Goal: Task Accomplishment & Management: Use online tool/utility

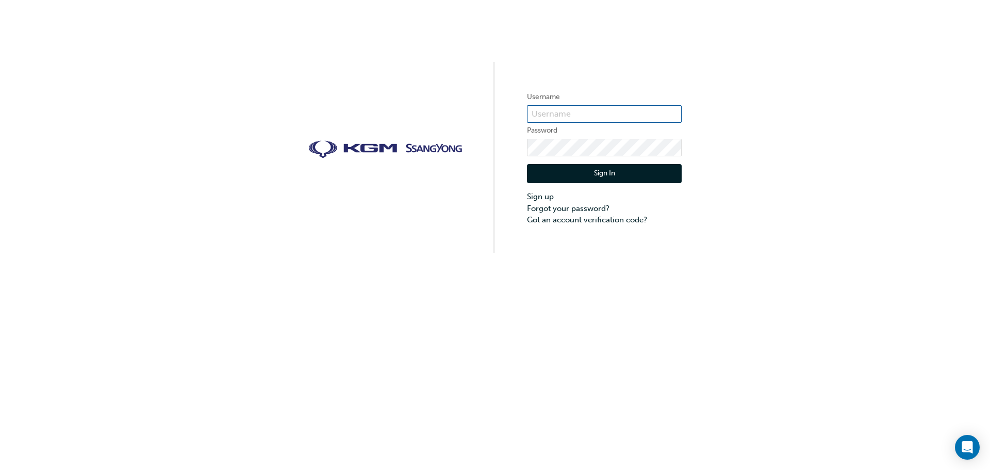
click at [587, 108] on input "text" at bounding box center [604, 114] width 155 height 18
type input "bf.lisamcgregor"
click button "Sign In" at bounding box center [604, 174] width 155 height 20
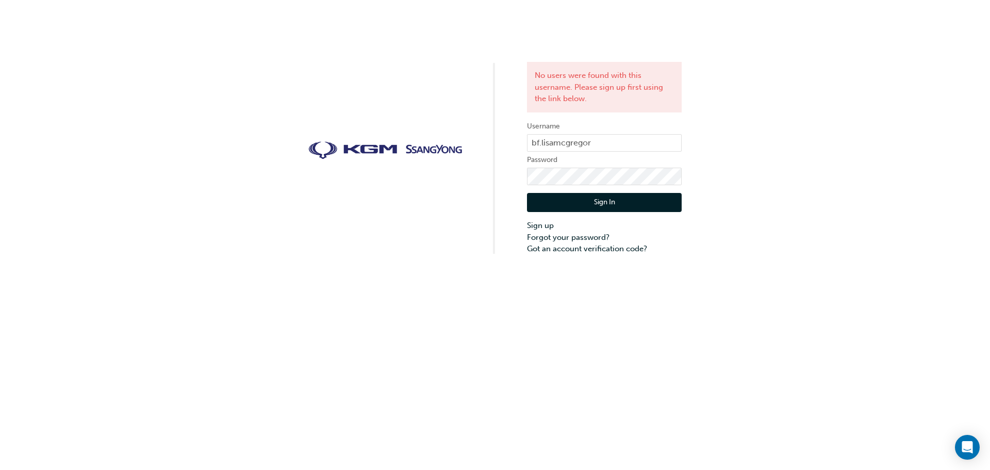
click at [609, 200] on button "Sign In" at bounding box center [604, 203] width 155 height 20
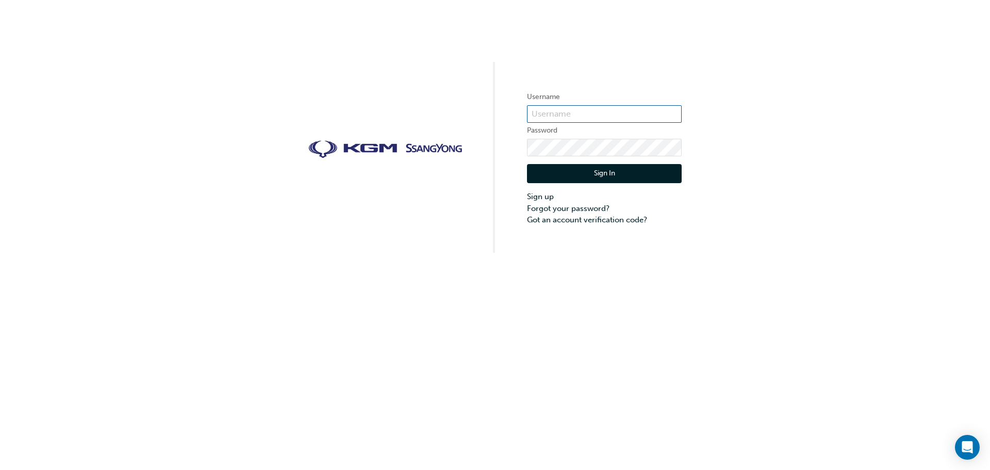
click at [566, 109] on input "text" at bounding box center [604, 114] width 155 height 18
type input "bf.lisamcgregor"
click button "Sign In" at bounding box center [604, 174] width 155 height 20
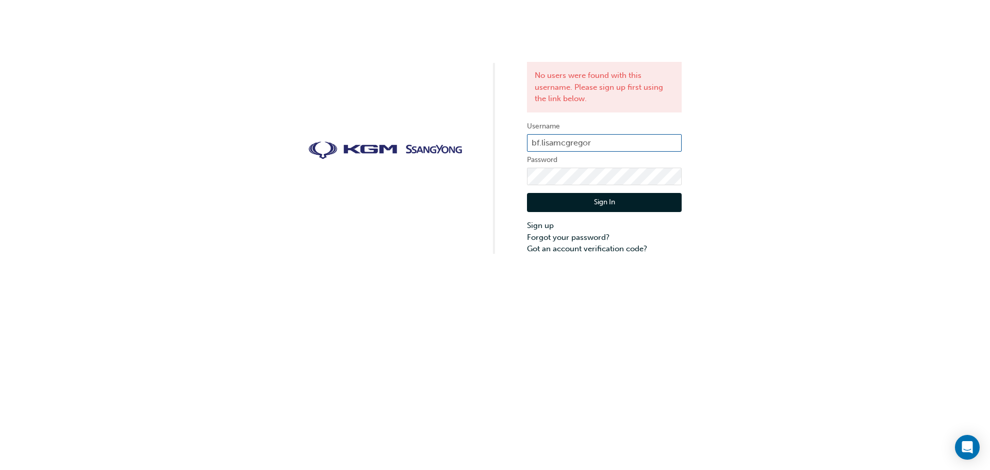
click at [554, 147] on input "bf.lisamcgregor" at bounding box center [604, 143] width 155 height 18
type input "bf.[PERSON_NAME].[PERSON_NAME]"
click at [638, 151] on input "bf.[PERSON_NAME].[PERSON_NAME]" at bounding box center [604, 143] width 155 height 18
click at [606, 140] on input "bf.[PERSON_NAME].[PERSON_NAME]" at bounding box center [604, 143] width 155 height 18
click at [605, 141] on input "bf.[PERSON_NAME].[PERSON_NAME]" at bounding box center [604, 143] width 155 height 18
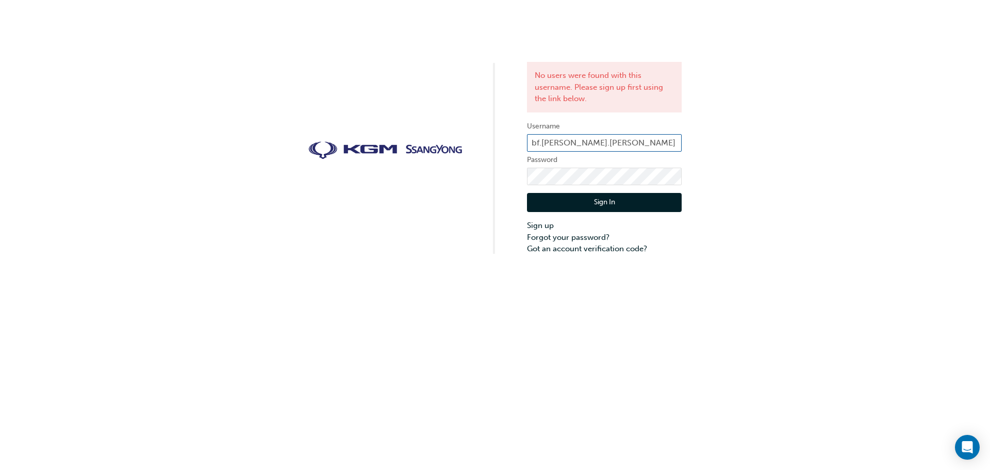
click at [605, 141] on input "bf.[PERSON_NAME].[PERSON_NAME]" at bounding box center [604, 143] width 155 height 18
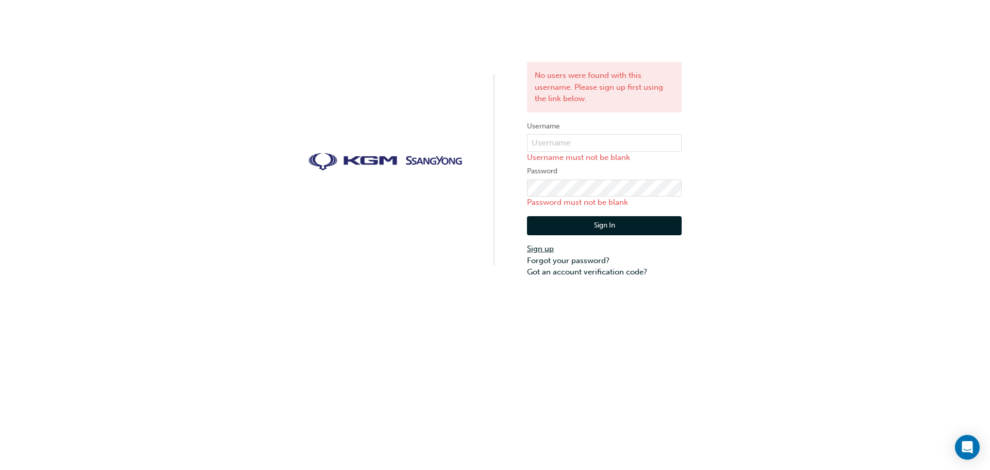
click at [546, 247] on link "Sign up" at bounding box center [604, 249] width 155 height 12
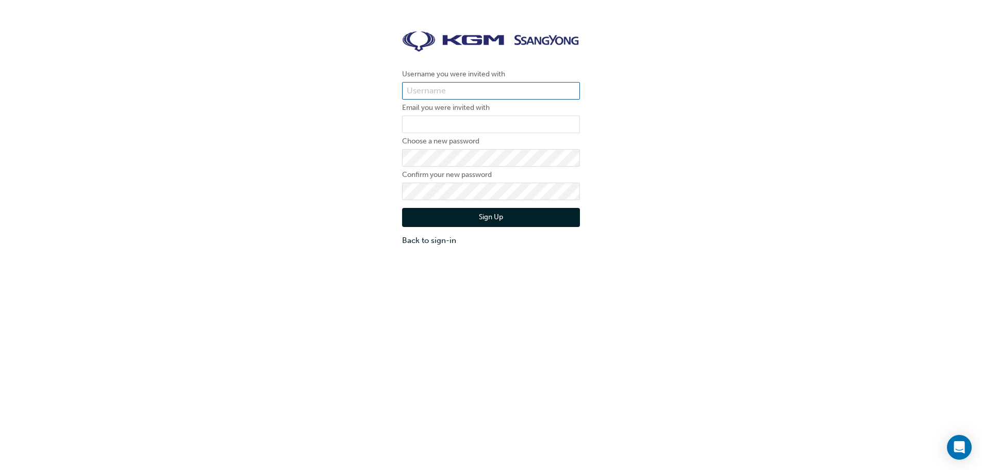
click at [494, 97] on input "text" at bounding box center [491, 91] width 178 height 18
type input "bf.lisamcgregor"
type input "[PERSON_NAME][EMAIL_ADDRESS][PERSON_NAME][DOMAIN_NAME]"
click at [493, 217] on button "Sign Up" at bounding box center [491, 218] width 178 height 20
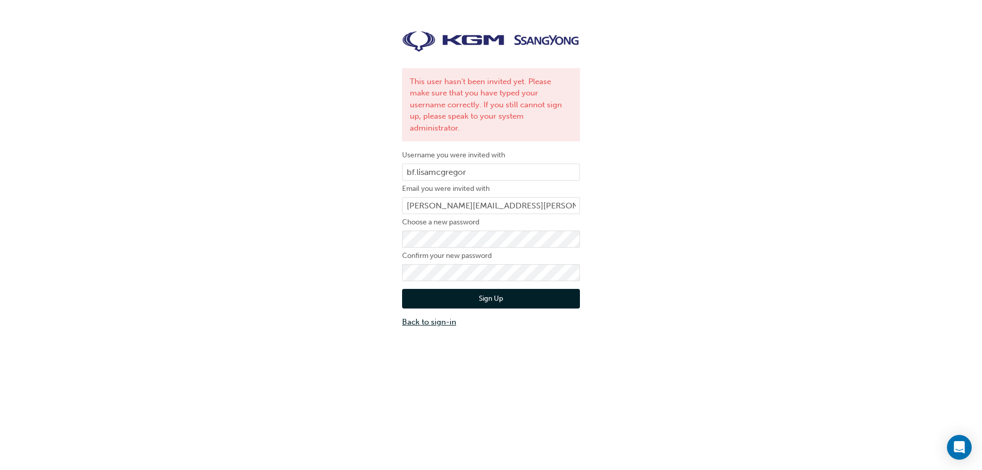
click at [423, 316] on link "Back to sign-in" at bounding box center [491, 322] width 178 height 12
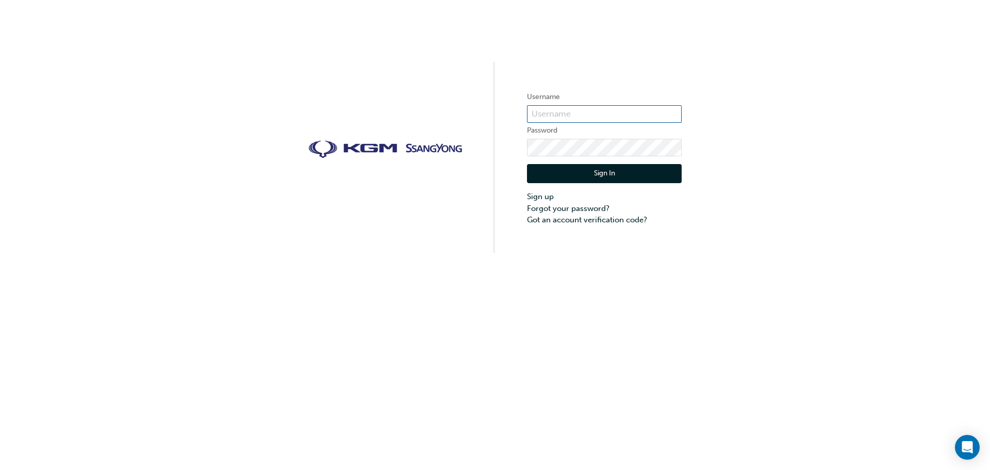
click at [598, 112] on input "text" at bounding box center [604, 114] width 155 height 18
type input "bf.[PERSON_NAME].[PERSON_NAME]"
click at [604, 174] on button "Sign In" at bounding box center [604, 174] width 155 height 20
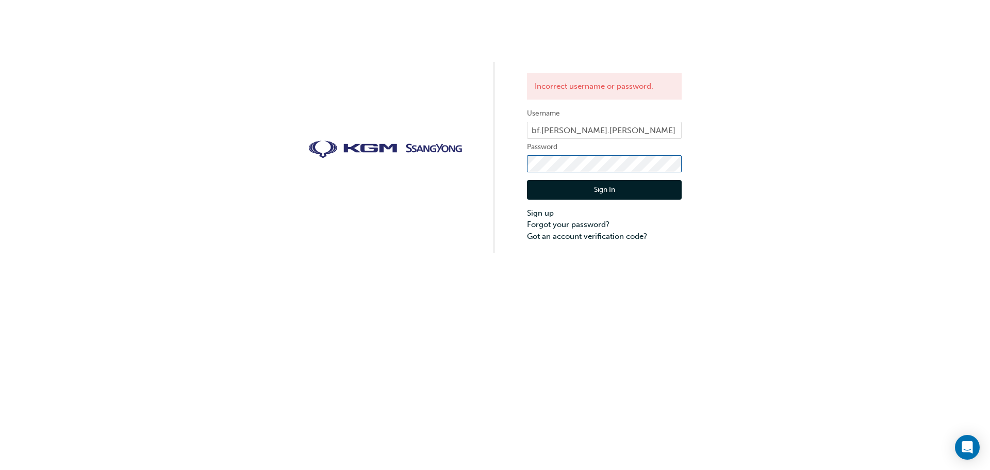
click button "Sign In" at bounding box center [604, 190] width 155 height 20
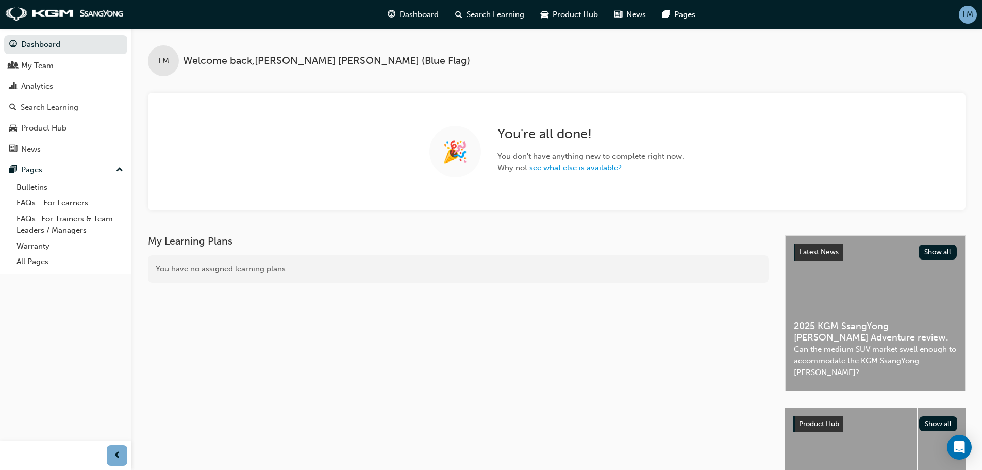
click at [961, 10] on div "LM" at bounding box center [968, 15] width 18 height 18
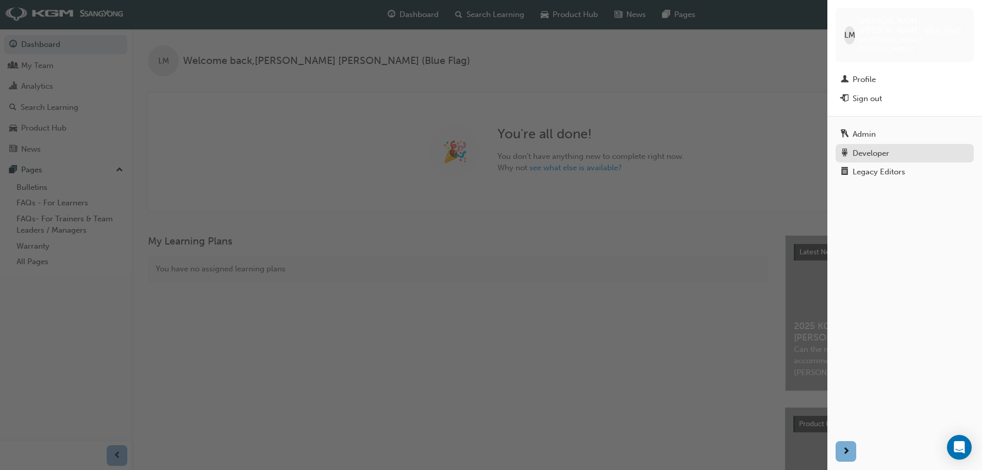
click at [877, 147] on div "Developer" at bounding box center [871, 153] width 37 height 12
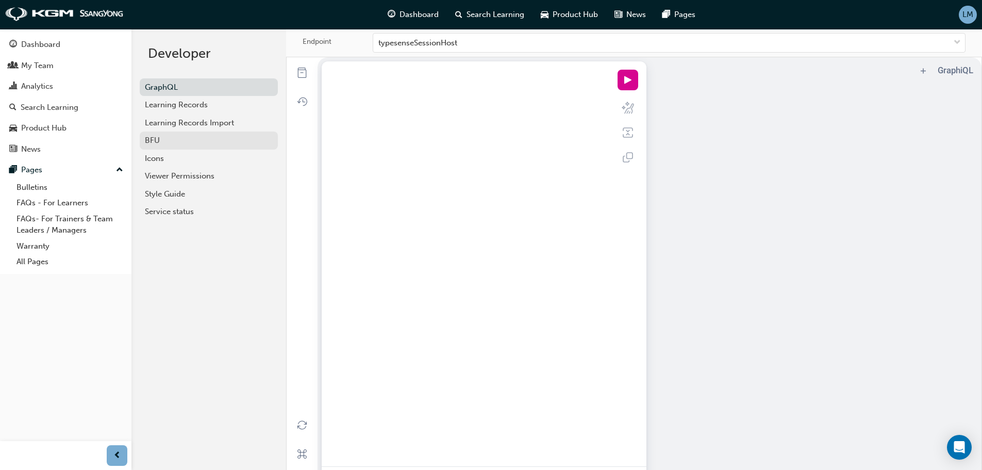
click at [191, 141] on div "BFU" at bounding box center [209, 141] width 128 height 12
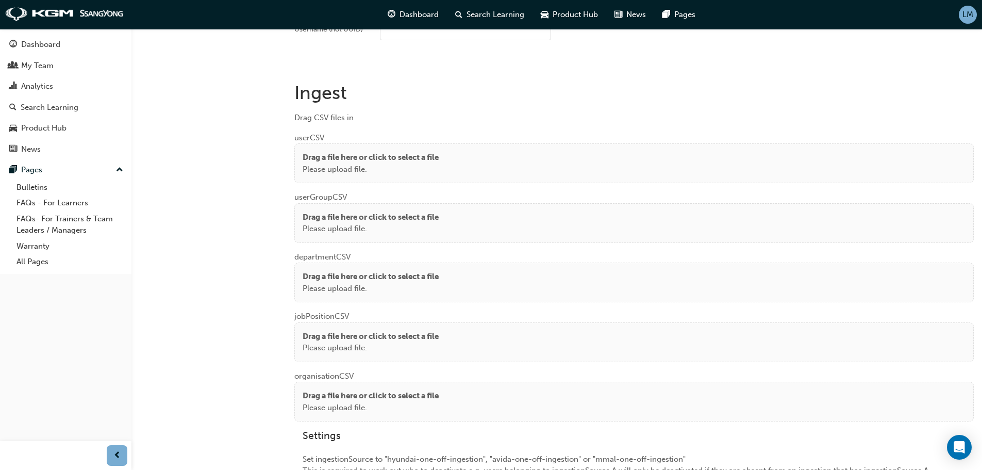
scroll to position [722, 0]
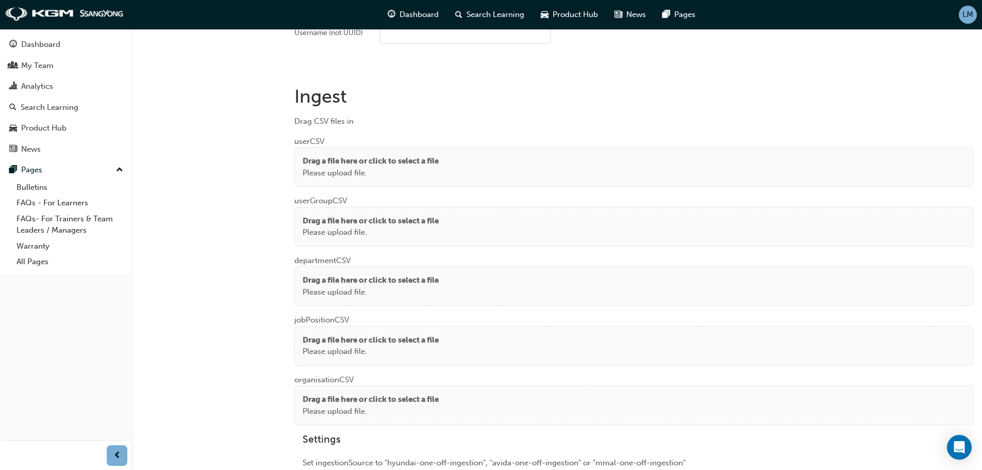
click at [414, 162] on p "Drag a file here or click to select a file" at bounding box center [371, 161] width 136 height 12
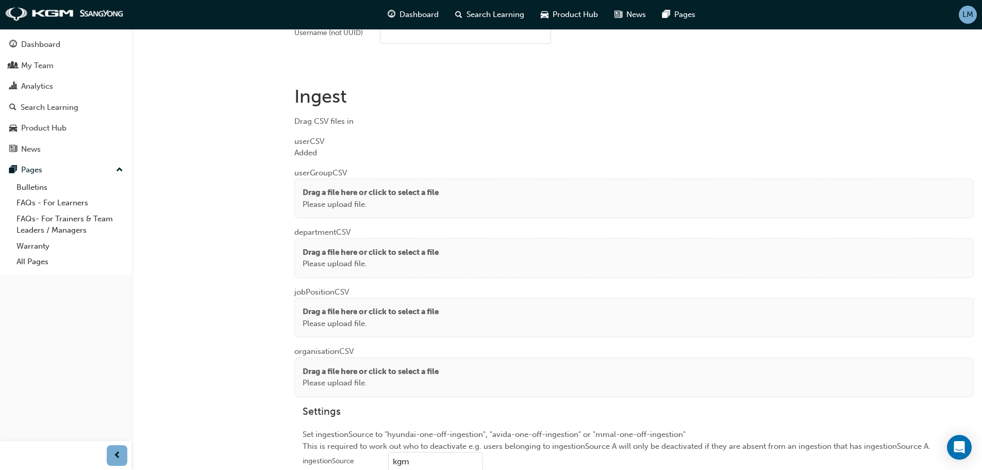
click at [424, 204] on p "Please upload file." at bounding box center [371, 204] width 136 height 12
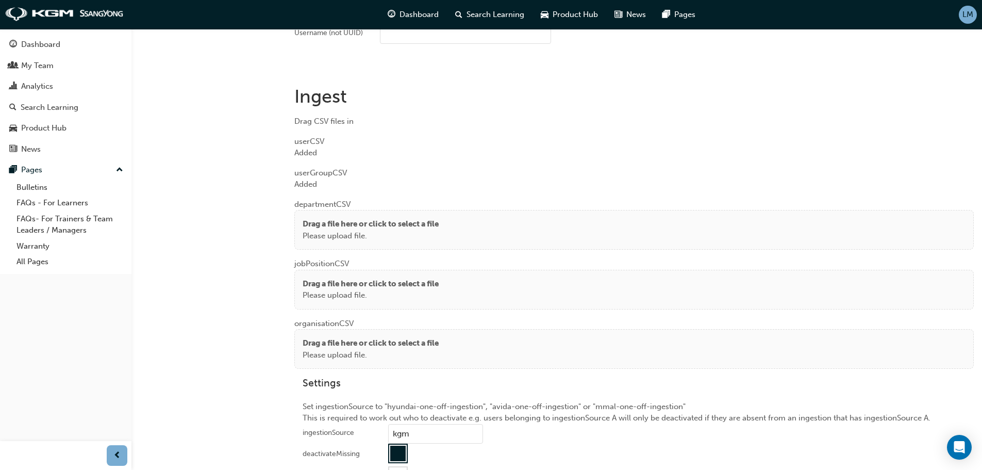
click at [379, 224] on p "Drag a file here or click to select a file" at bounding box center [371, 224] width 136 height 12
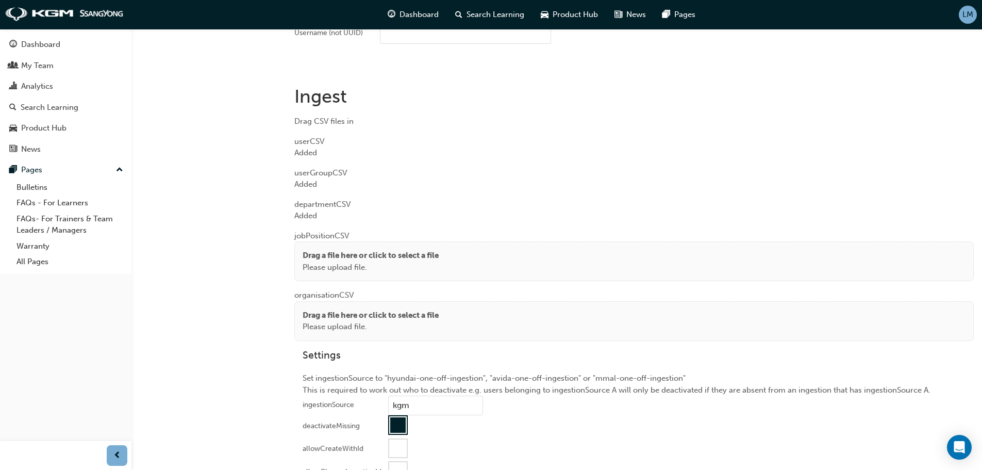
click at [386, 250] on p "Drag a file here or click to select a file" at bounding box center [371, 255] width 136 height 12
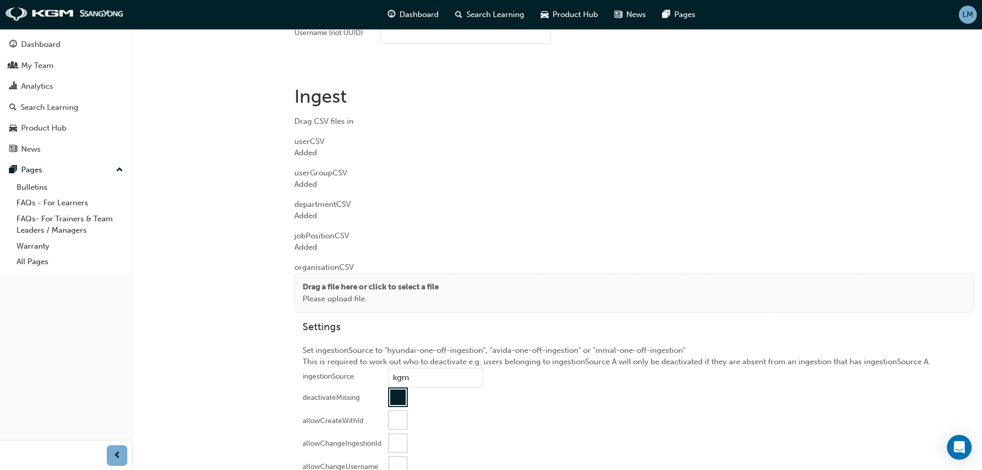
click at [365, 289] on p "Drag a file here or click to select a file" at bounding box center [371, 287] width 136 height 12
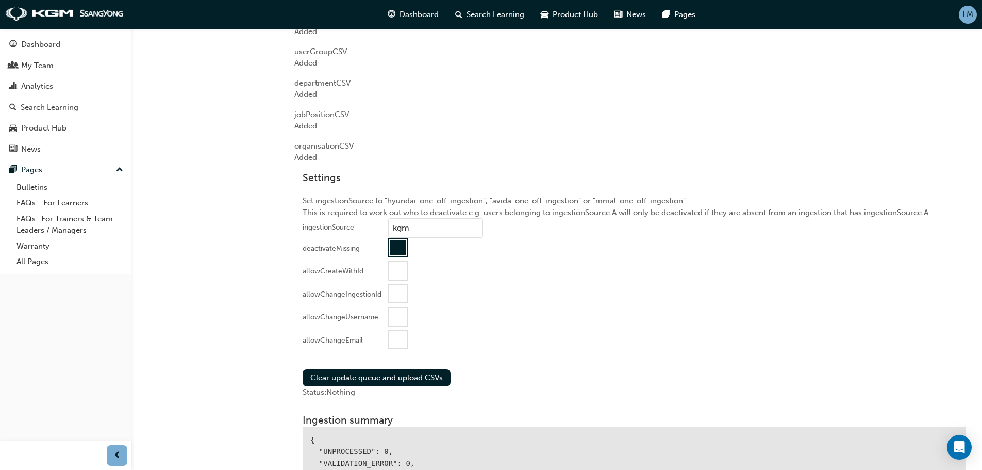
scroll to position [876, 0]
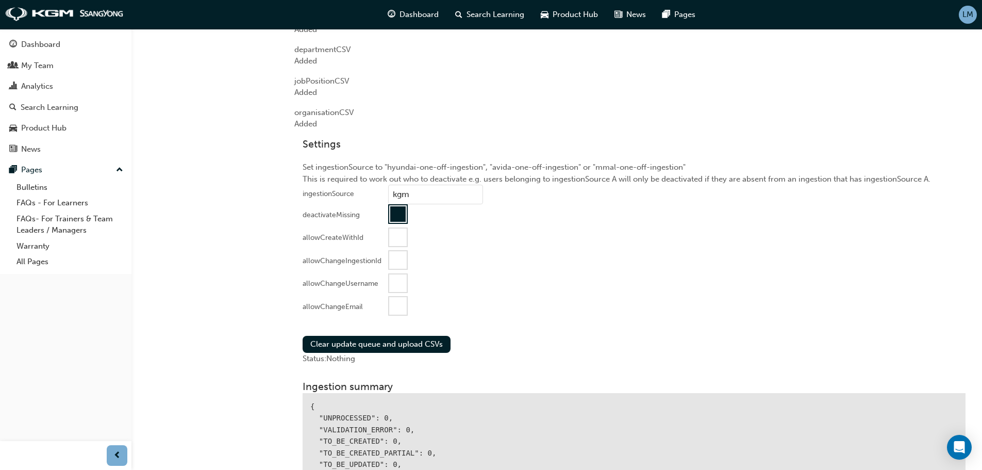
click at [398, 211] on div at bounding box center [397, 213] width 15 height 15
click at [398, 303] on div at bounding box center [398, 306] width 18 height 18
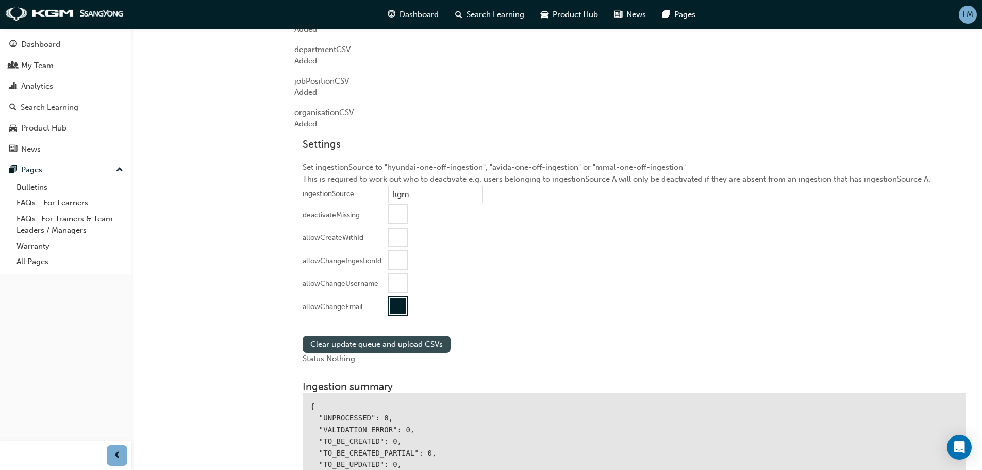
click at [397, 341] on button "Clear update queue and upload CSVs" at bounding box center [377, 344] width 148 height 17
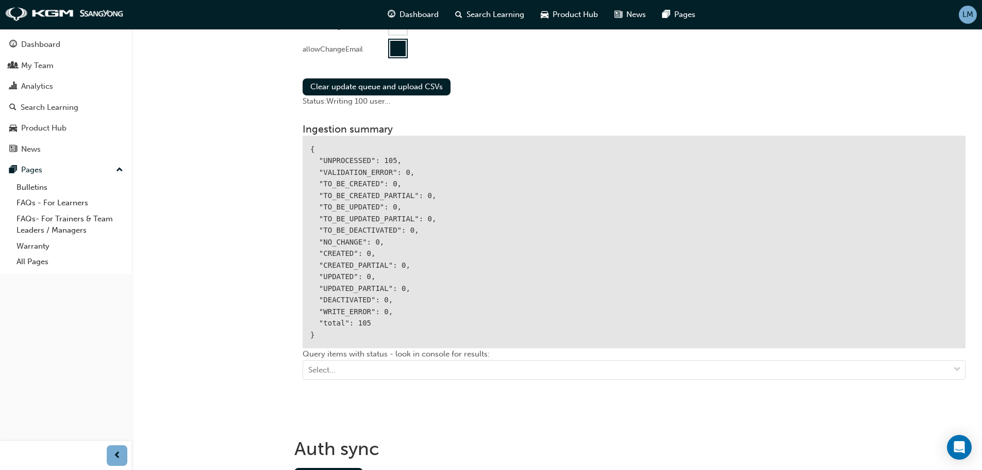
scroll to position [1134, 0]
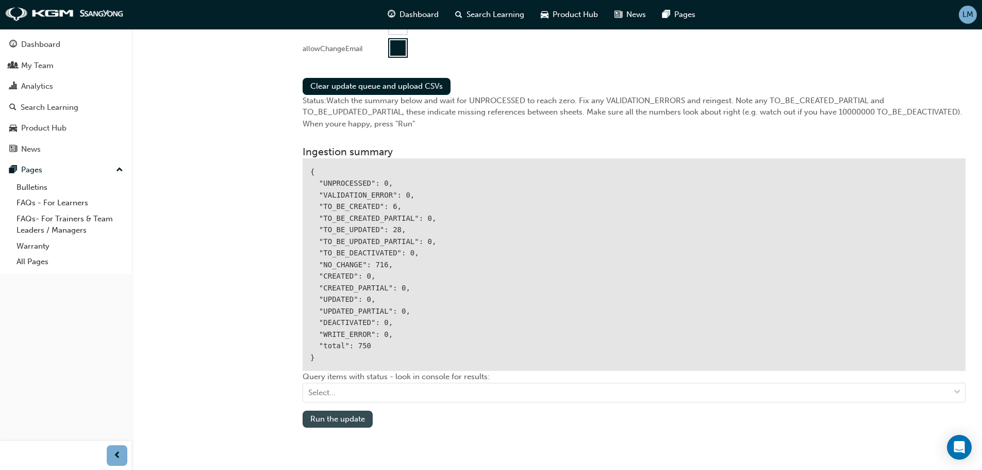
click at [338, 419] on button "Run the update" at bounding box center [338, 418] width 70 height 17
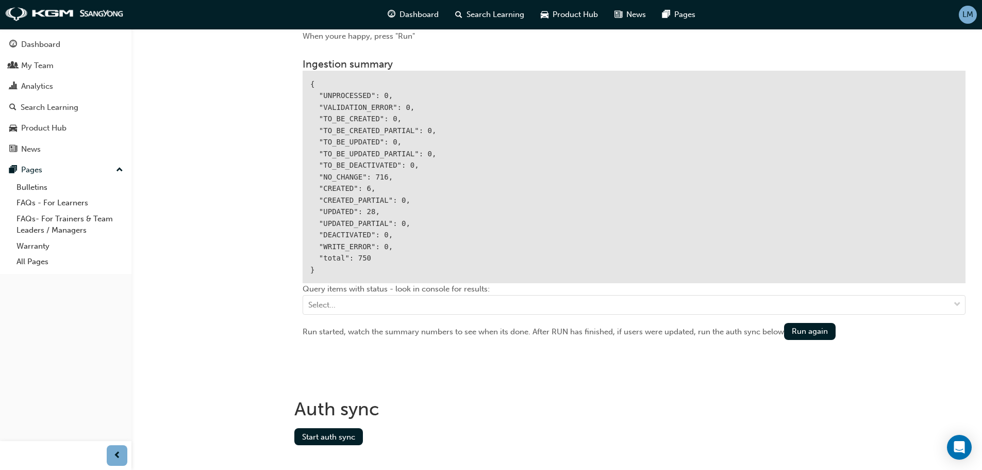
scroll to position [1238, 0]
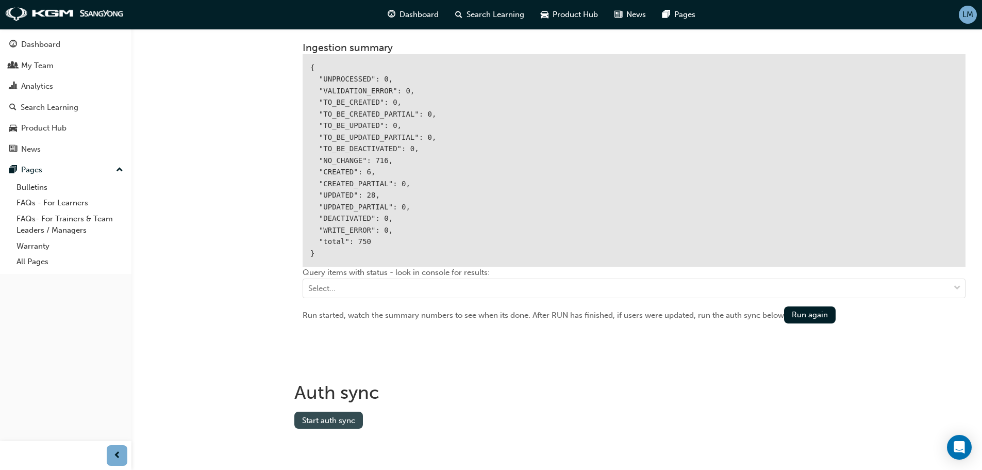
click at [324, 417] on button "Start auth sync" at bounding box center [328, 419] width 69 height 17
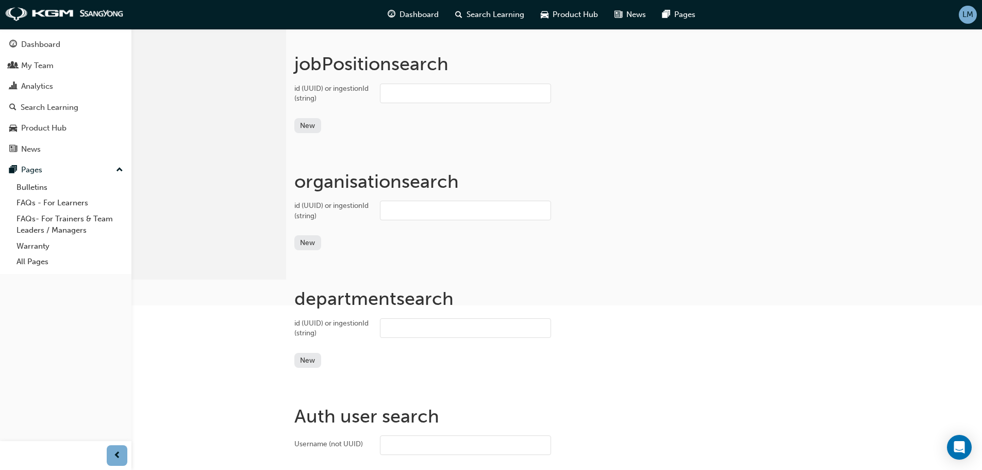
scroll to position [0, 0]
